Goal: Contribute content

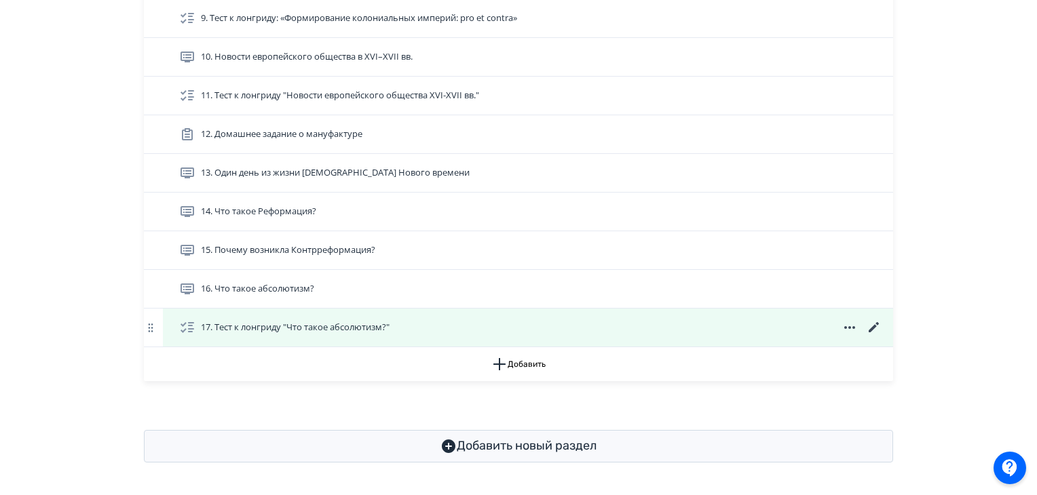
scroll to position [845, 0]
click at [867, 324] on icon at bounding box center [874, 328] width 16 height 16
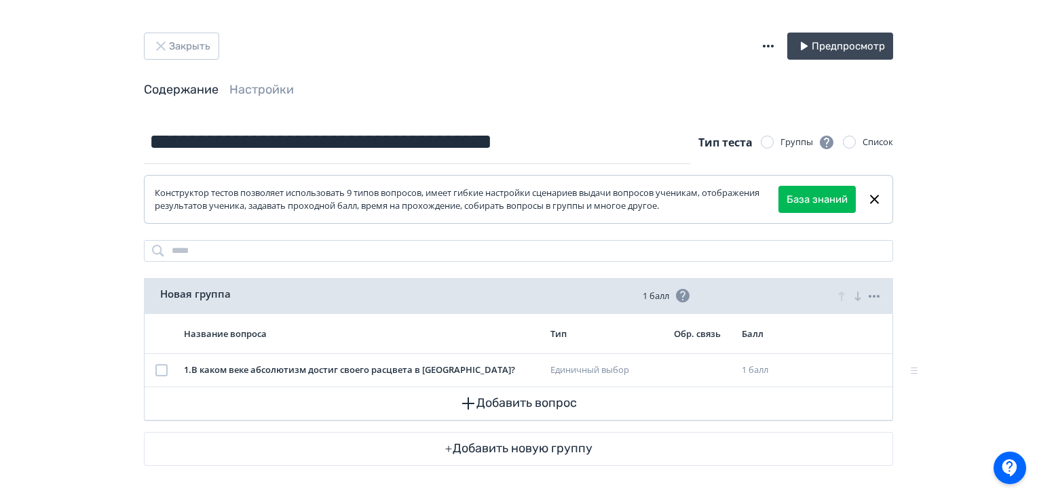
scroll to position [3, 0]
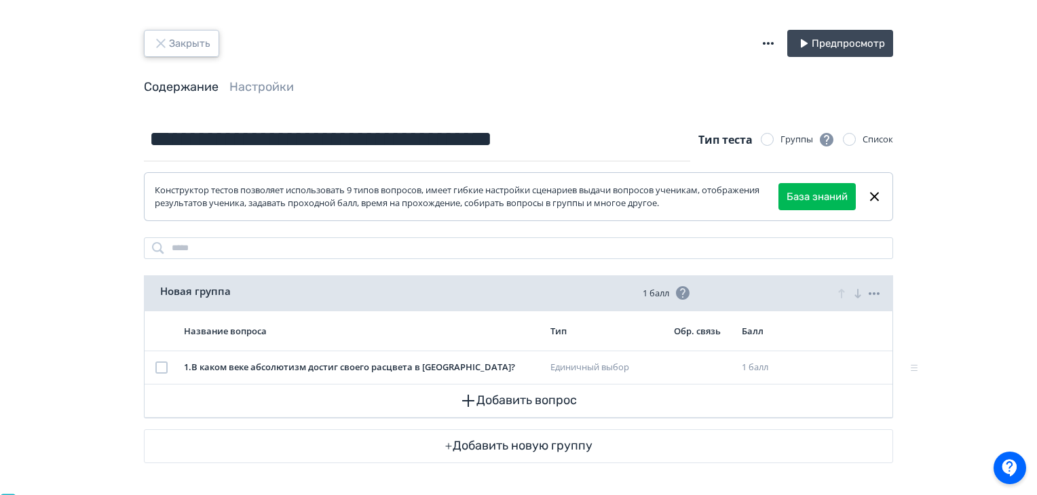
click at [174, 31] on button "Закрыть" at bounding box center [181, 43] width 75 height 27
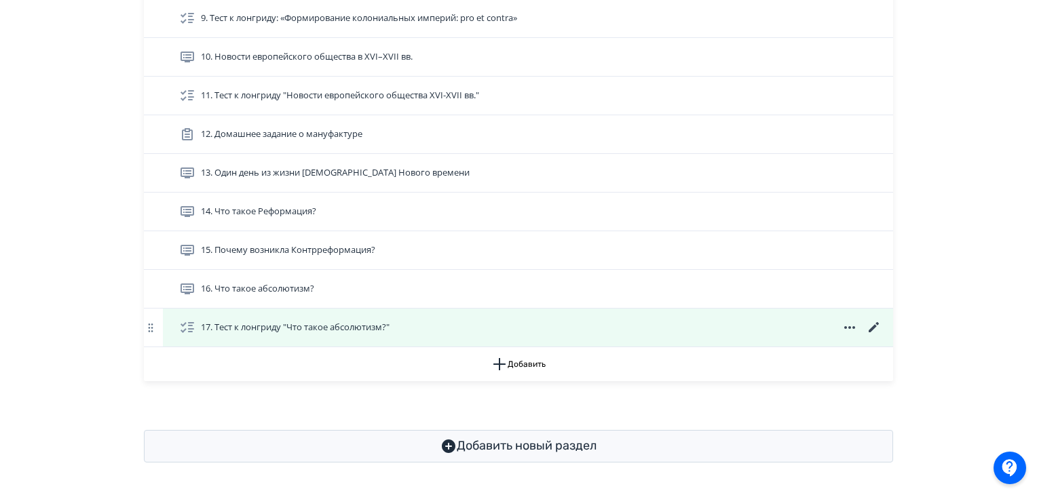
scroll to position [845, 0]
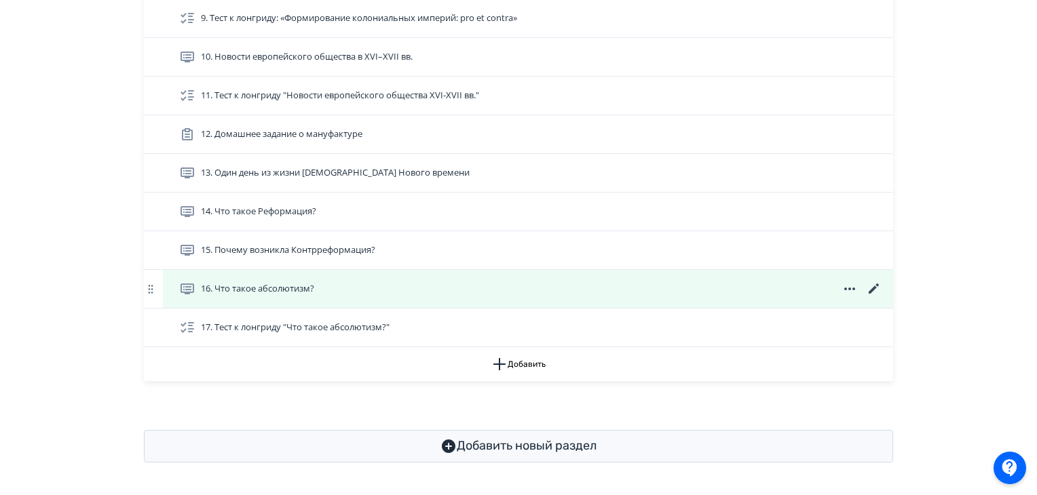
click at [866, 284] on icon at bounding box center [874, 289] width 16 height 16
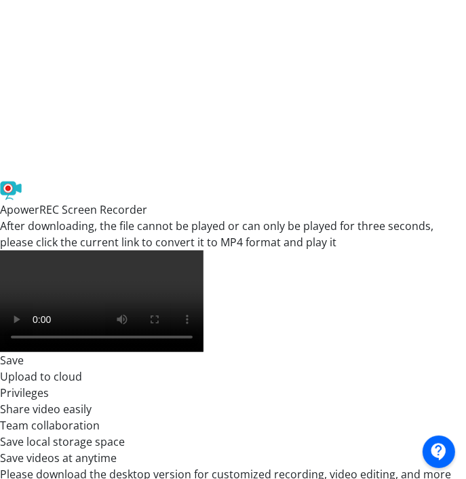
scroll to position [368, 0]
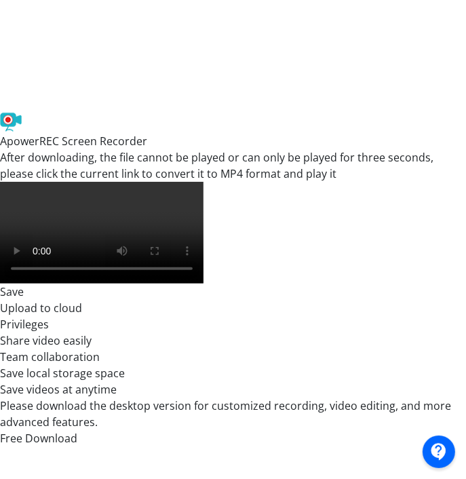
click at [42, 222] on div at bounding box center [407, 147] width 779 height 611
click at [50, 218] on iframe at bounding box center [250, 174] width 401 height 611
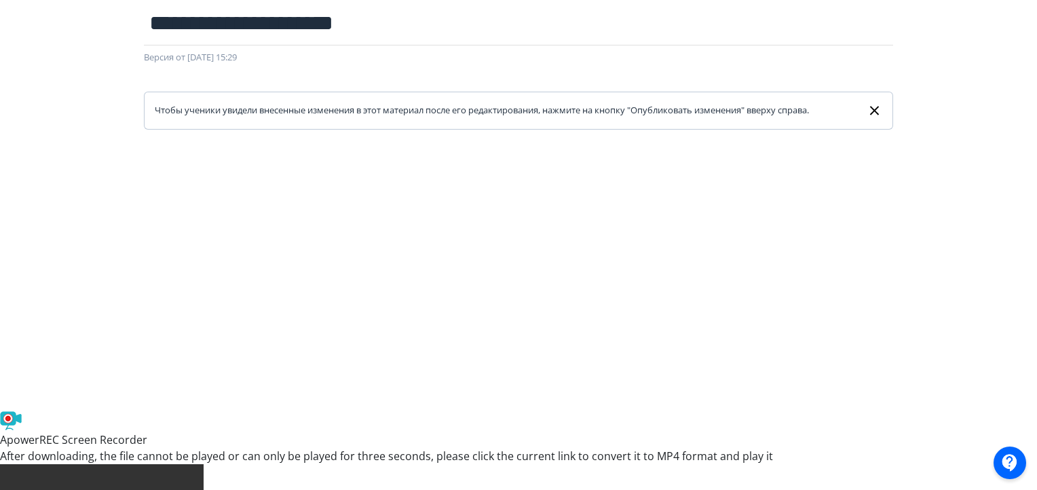
scroll to position [80, 3]
drag, startPoint x: 1035, startPoint y: 85, endPoint x: 1042, endPoint y: 185, distance: 99.9
click at [1036, 185] on html "**********" at bounding box center [518, 165] width 1037 height 490
click at [1026, 185] on div at bounding box center [518, 435] width 1037 height 611
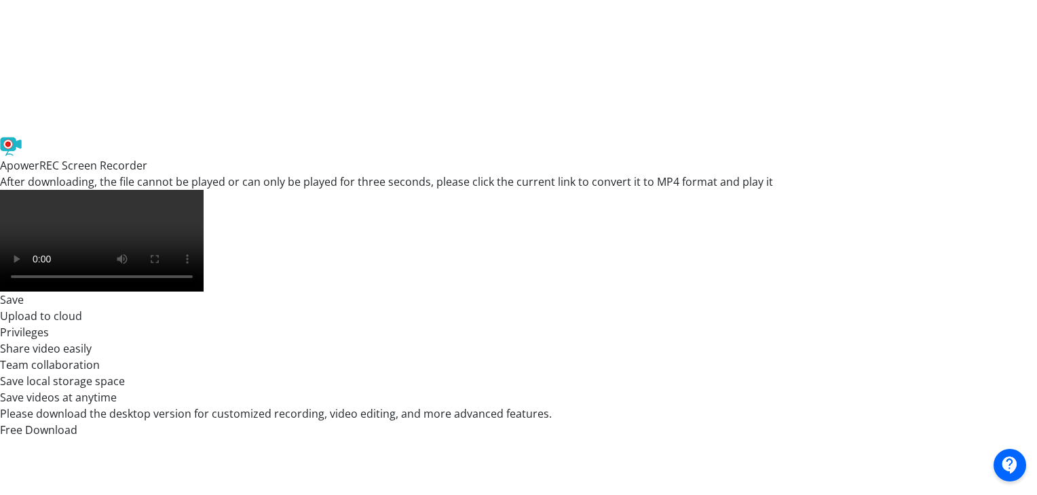
scroll to position [0, 0]
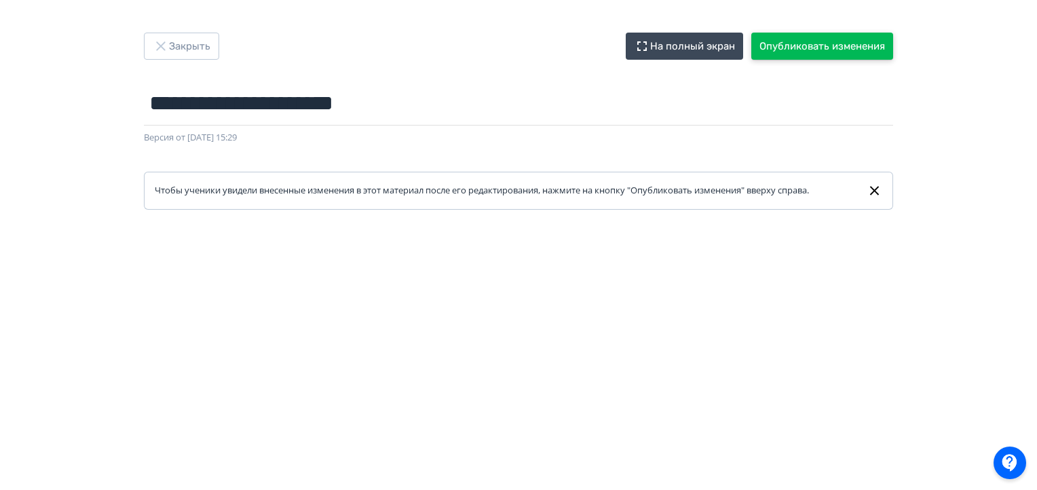
click at [818, 37] on button "Опубликовать изменения" at bounding box center [822, 46] width 142 height 27
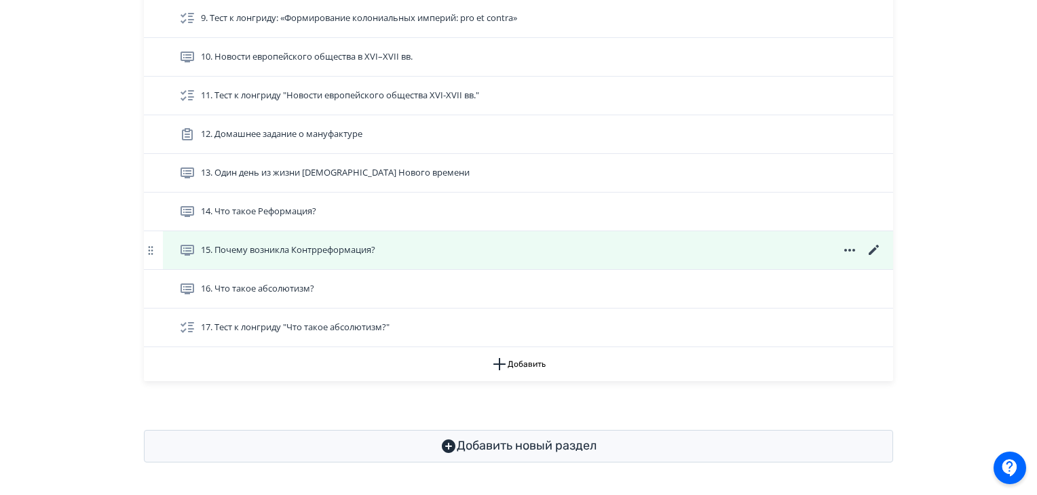
scroll to position [845, 0]
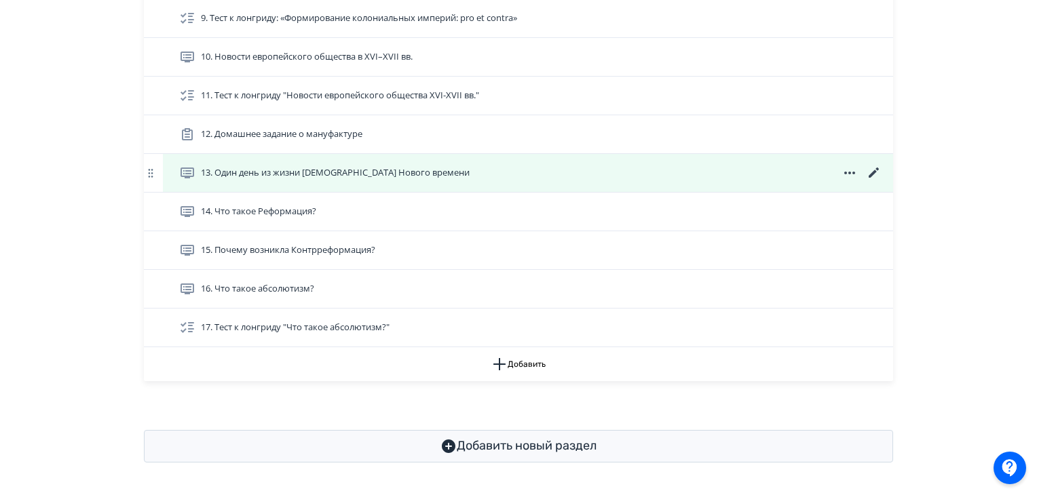
click at [874, 172] on icon at bounding box center [874, 173] width 10 height 10
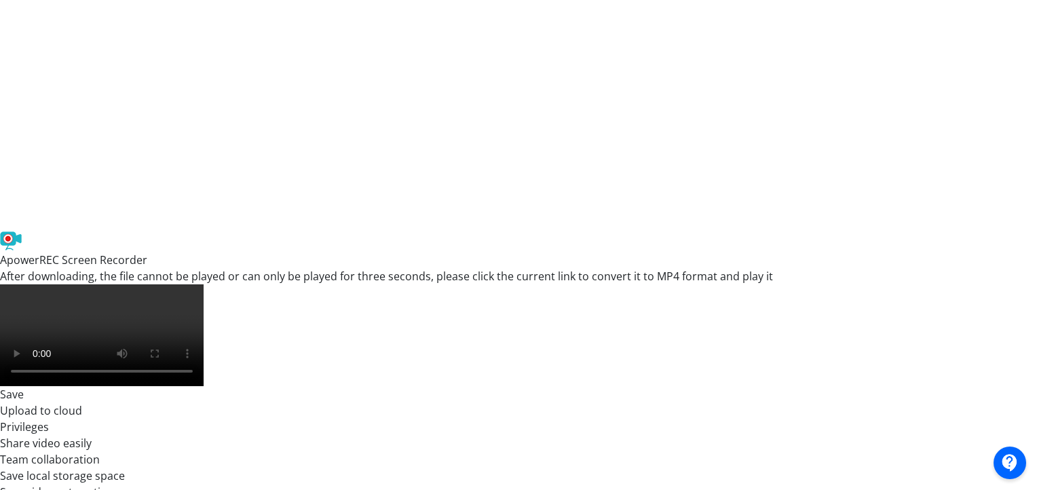
scroll to position [357, 0]
